Goal: Connect with others: Connect with others

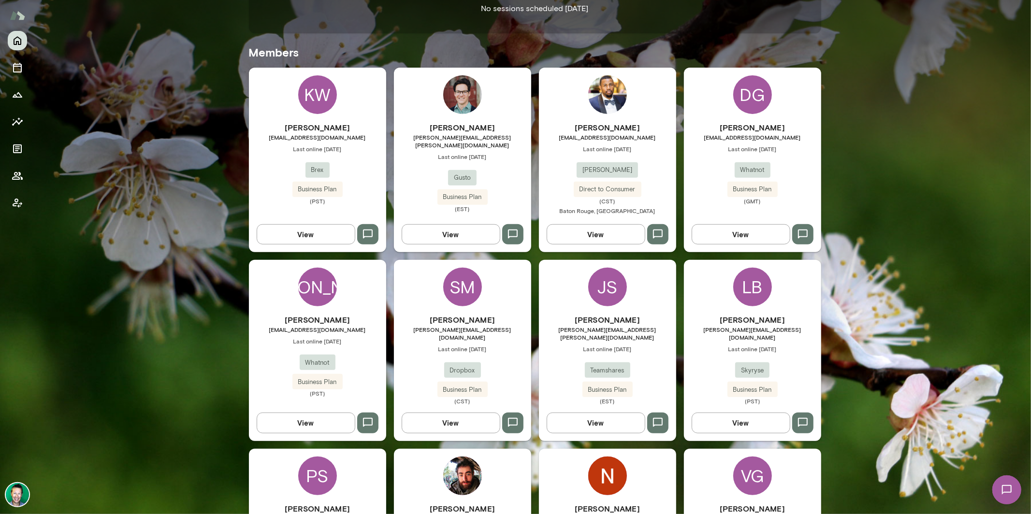
scroll to position [254, 0]
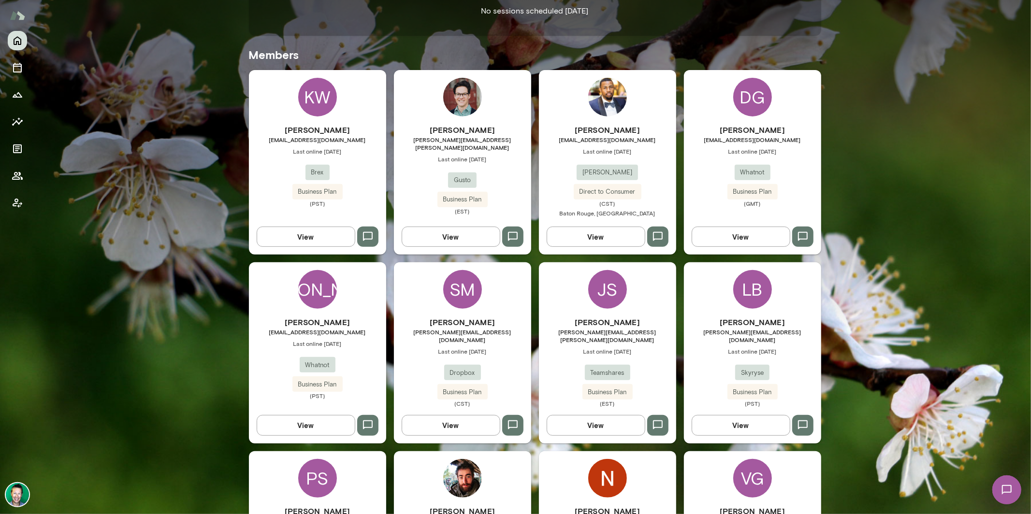
click at [309, 415] on button "View" at bounding box center [306, 425] width 99 height 20
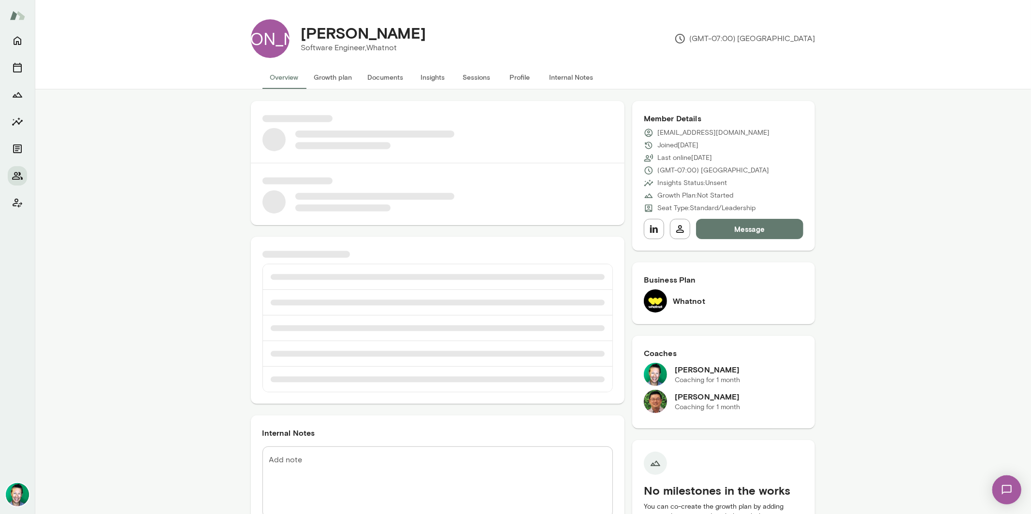
click at [733, 231] on button "Message" at bounding box center [750, 229] width 108 height 20
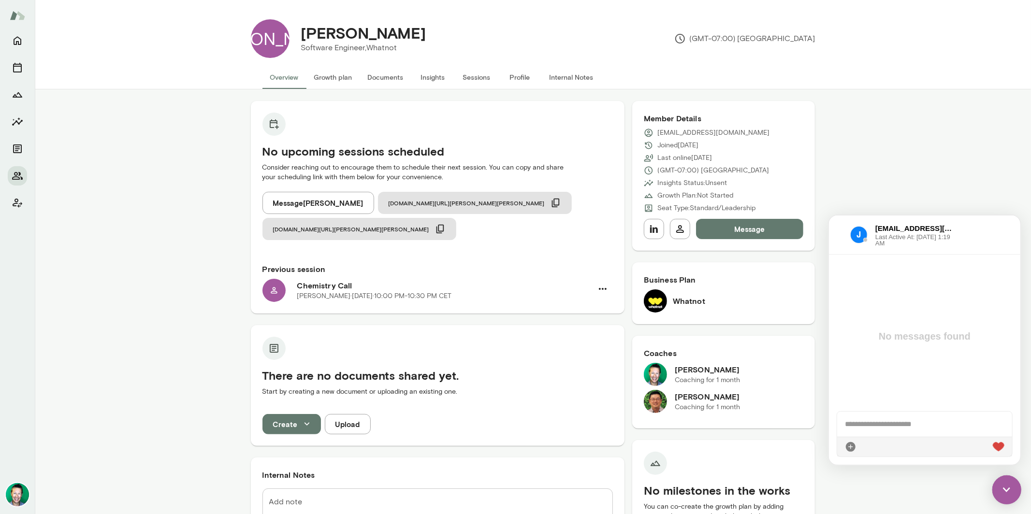
click at [29, 43] on div at bounding box center [17, 272] width 35 height 483
click at [24, 43] on button "Home" at bounding box center [17, 40] width 19 height 19
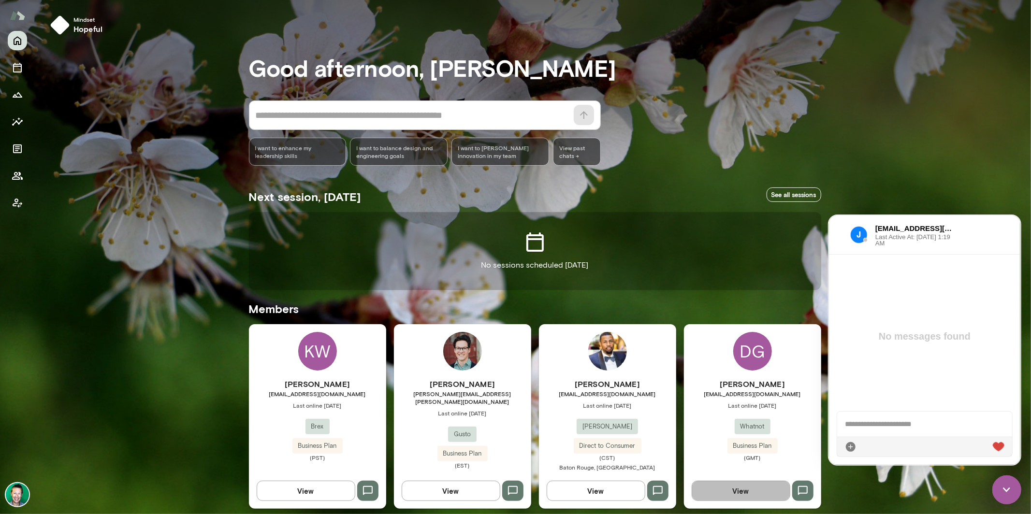
click at [758, 494] on button "View" at bounding box center [741, 491] width 99 height 20
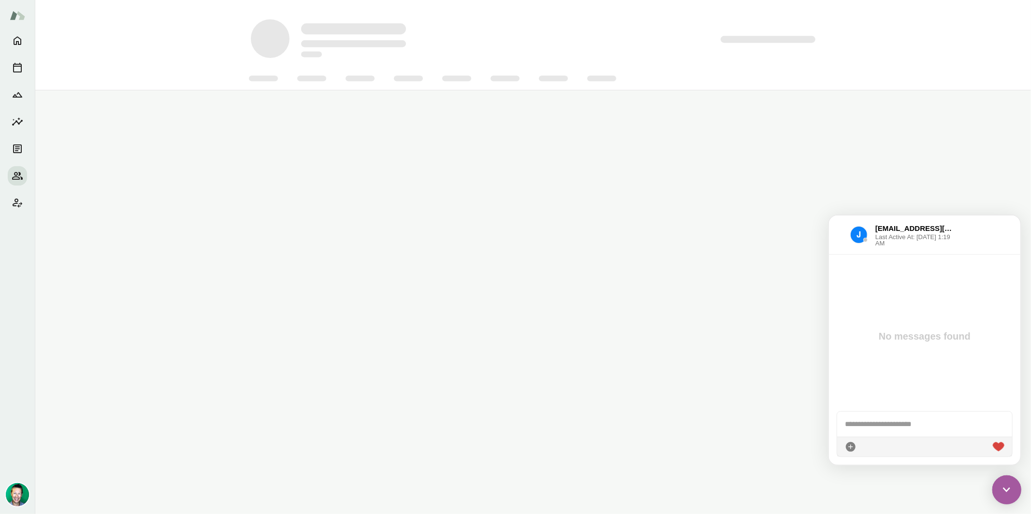
click at [1001, 489] on img at bounding box center [1006, 489] width 29 height 29
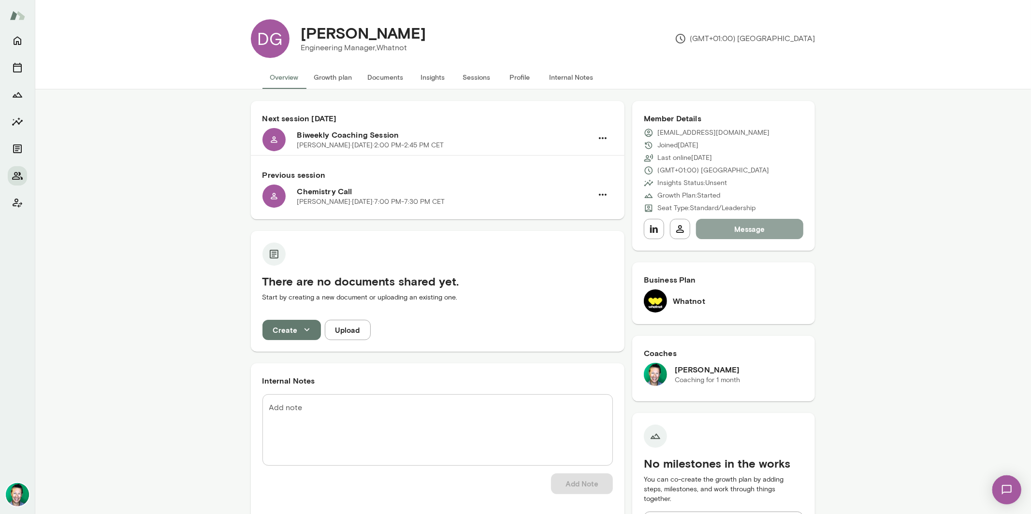
click at [718, 228] on button "Message" at bounding box center [750, 229] width 108 height 20
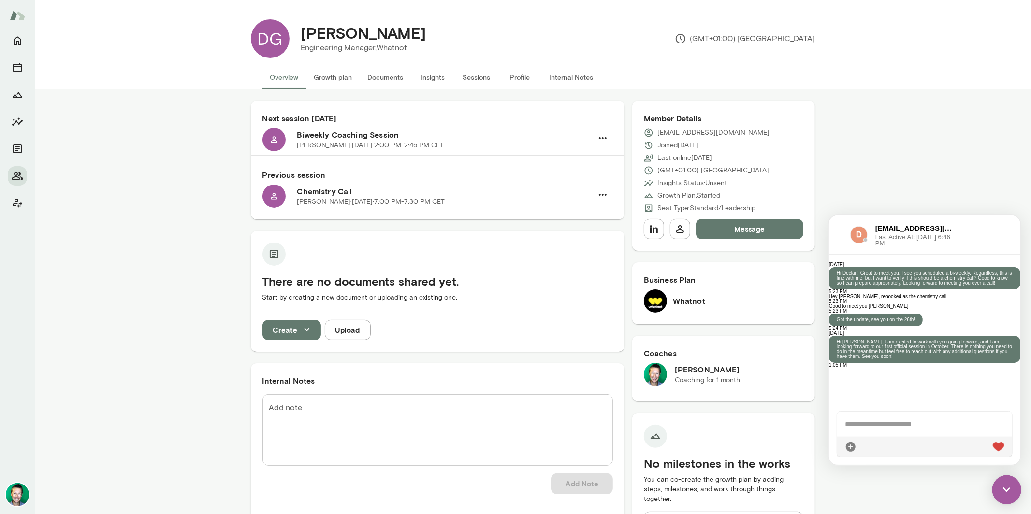
scroll to position [242, 0]
click at [1009, 491] on img at bounding box center [1006, 489] width 29 height 29
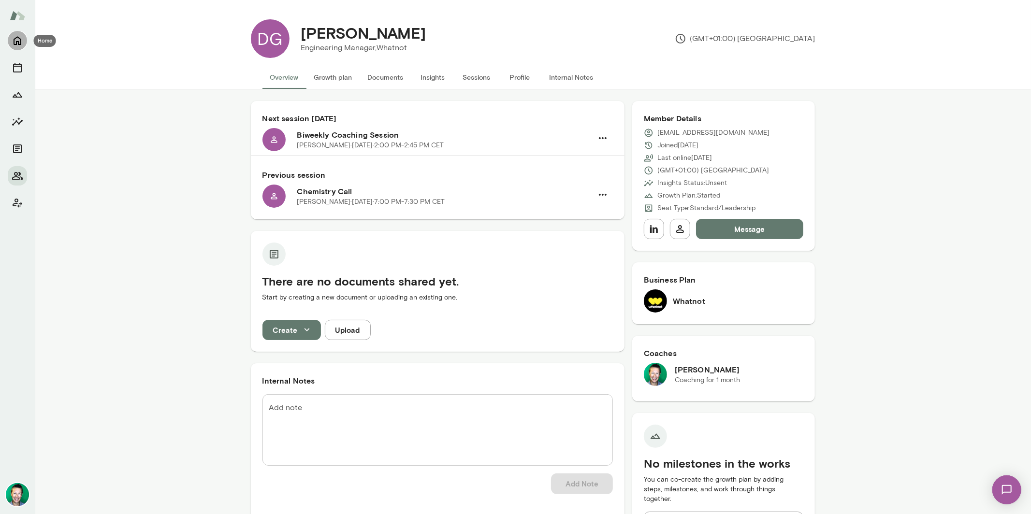
click at [22, 35] on icon "Home" at bounding box center [18, 41] width 12 height 12
